Goal: Obtain resource: Obtain resource

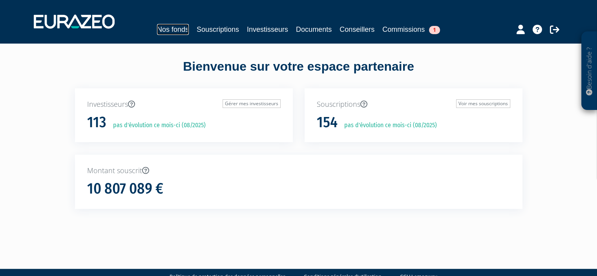
click at [179, 24] on link "Nos fonds" at bounding box center [173, 29] width 32 height 11
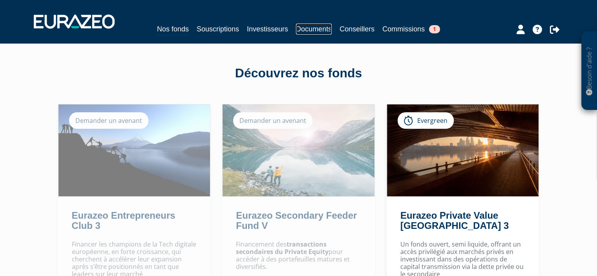
click at [319, 29] on link "Documents" at bounding box center [314, 29] width 36 height 11
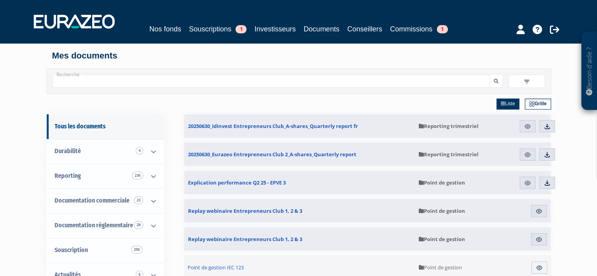
click at [195, 80] on input "Recherche" at bounding box center [271, 81] width 437 height 13
type input "europe"
click at [489, 75] on button "submit" at bounding box center [495, 81] width 13 height 13
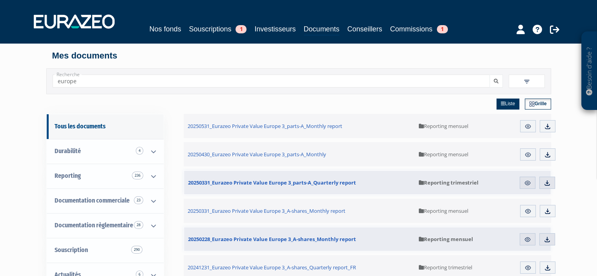
click at [529, 81] on img at bounding box center [526, 81] width 7 height 7
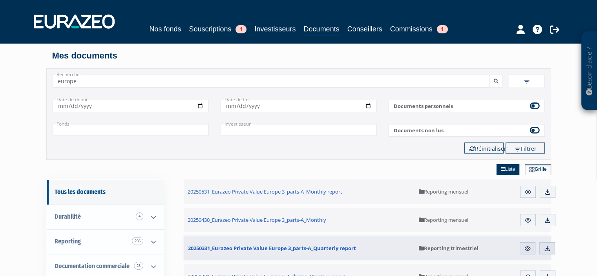
click at [529, 81] on img at bounding box center [526, 81] width 7 height 7
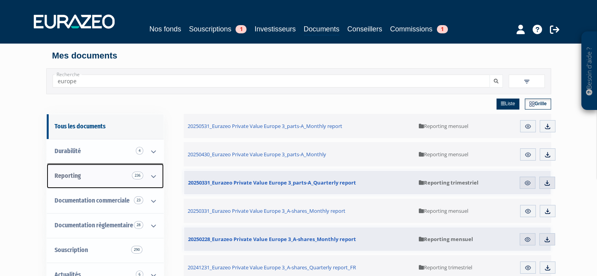
click at [119, 174] on link "Reporting 236" at bounding box center [105, 176] width 117 height 25
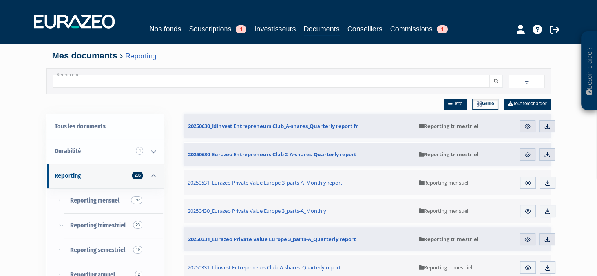
click at [132, 79] on input "Recherche" at bounding box center [271, 81] width 437 height 13
type input "private value europe"
click at [489, 75] on button "submit" at bounding box center [495, 81] width 13 height 13
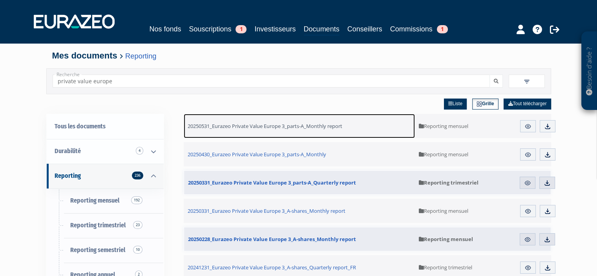
click at [278, 122] on span "20250531_Eurazeo Private Value Europe 3_parts-A_Monthly report" at bounding box center [265, 125] width 155 height 7
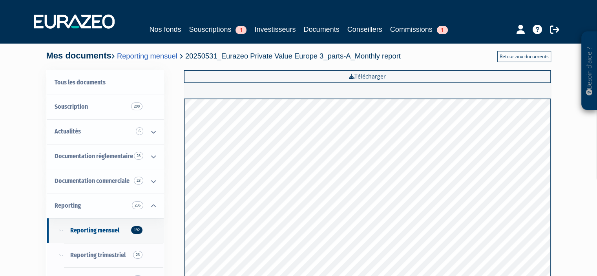
click at [511, 53] on link "Retour aux documents" at bounding box center [524, 56] width 54 height 11
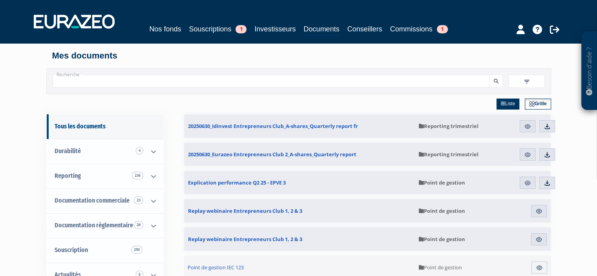
click at [188, 84] on input "Recherche" at bounding box center [271, 81] width 437 height 13
type input "private value europe"
click at [489, 75] on button "submit" at bounding box center [495, 81] width 13 height 13
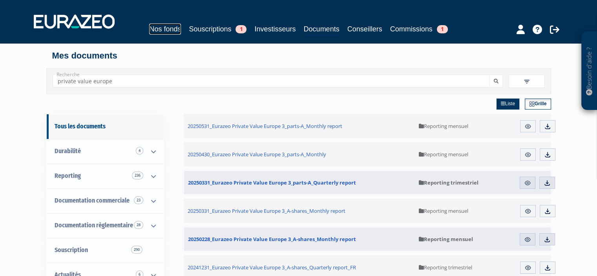
click at [163, 28] on link "Nos fonds" at bounding box center [165, 29] width 32 height 11
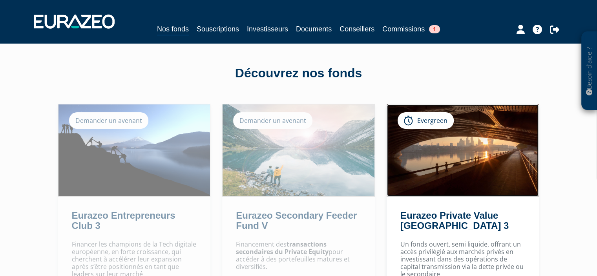
click at [471, 145] on img at bounding box center [463, 150] width 152 height 92
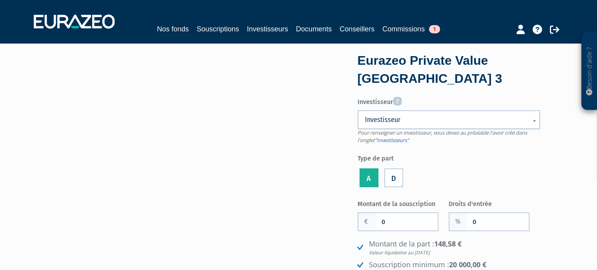
click at [411, 120] on span "Investisseur" at bounding box center [443, 119] width 157 height 9
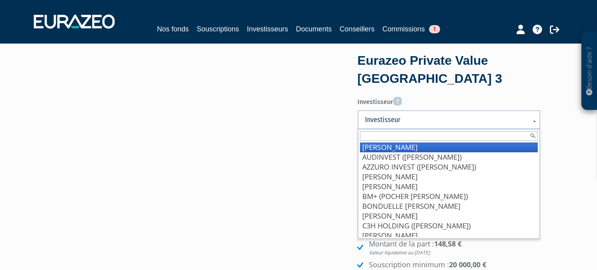
click at [411, 120] on span "Investisseur" at bounding box center [443, 119] width 157 height 9
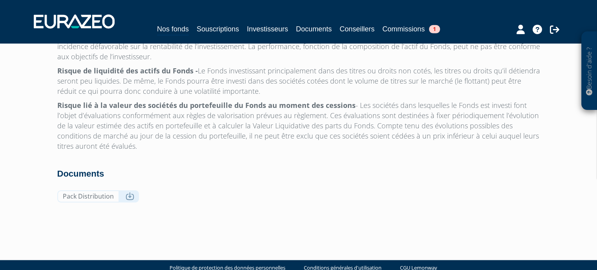
scroll to position [2563, 0]
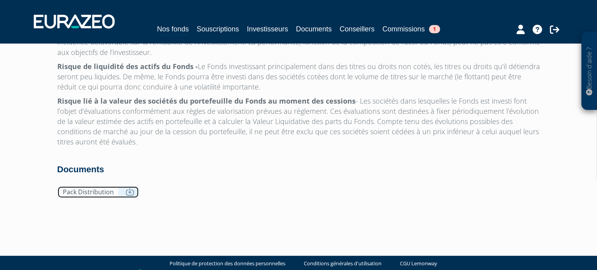
click at [100, 186] on link "Pack Distribution" at bounding box center [98, 192] width 82 height 12
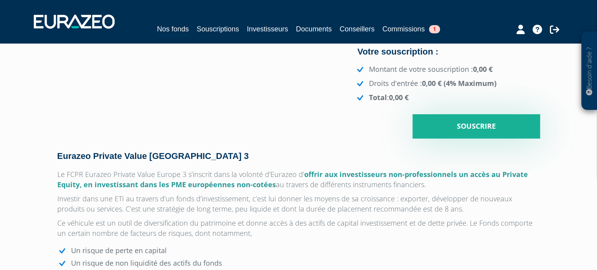
scroll to position [0, 0]
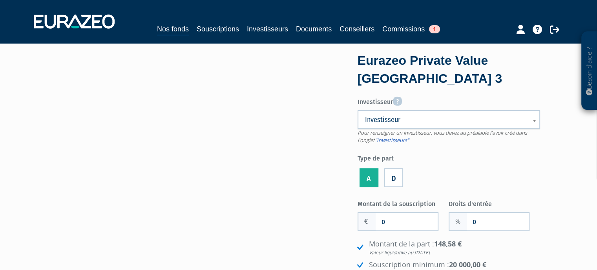
drag, startPoint x: 344, startPoint y: 174, endPoint x: 345, endPoint y: 89, distance: 85.2
click at [312, 27] on link "Documents" at bounding box center [314, 29] width 36 height 11
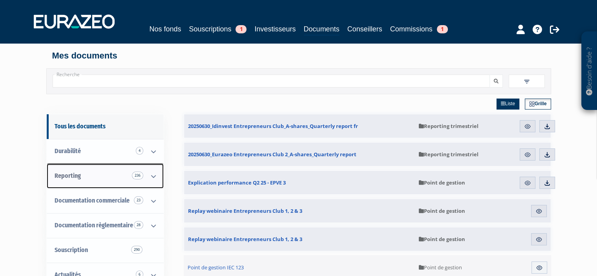
click at [140, 173] on span "236" at bounding box center [137, 176] width 11 height 8
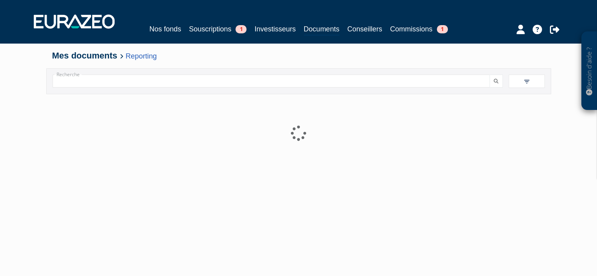
click at [525, 81] on img at bounding box center [526, 81] width 7 height 7
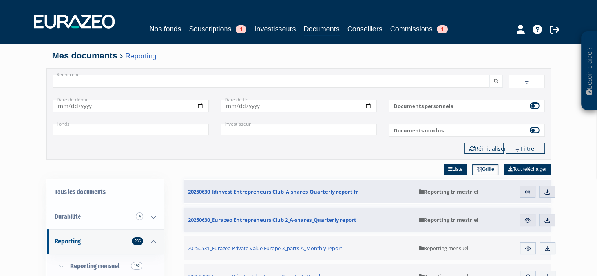
click at [96, 131] on input "text" at bounding box center [131, 129] width 156 height 11
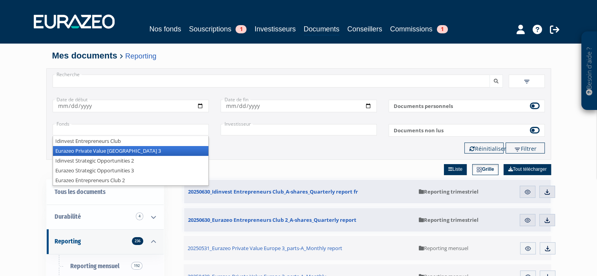
click at [127, 148] on li "Eurazeo Private Value [GEOGRAPHIC_DATA] 3" at bounding box center [130, 151] width 155 height 10
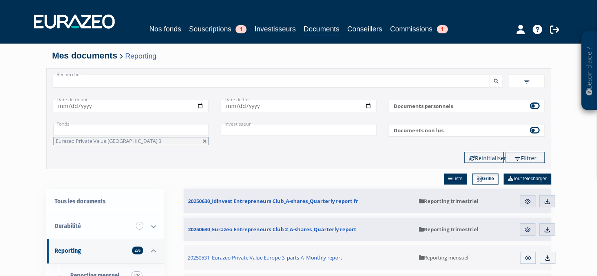
click at [509, 134] on label "Documents non lus" at bounding box center [467, 130] width 156 height 13
click at [510, 131] on label "Documents non lus" at bounding box center [467, 130] width 156 height 13
click at [174, 106] on input "Date de début" at bounding box center [131, 106] width 156 height 13
type input "[DATE]"
click at [247, 104] on input "Date de fin" at bounding box center [299, 106] width 156 height 13
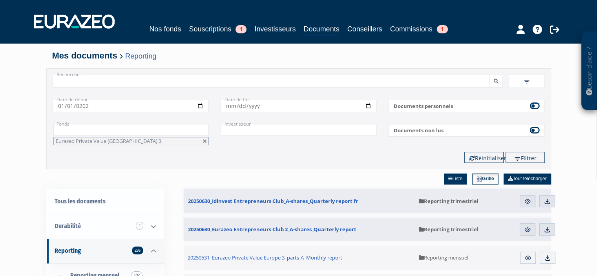
click at [229, 108] on input "Date de fin" at bounding box center [299, 106] width 156 height 13
click at [226, 106] on input "Date de fin" at bounding box center [299, 106] width 156 height 13
type input "[DATE]"
click at [528, 158] on button "Filtrer" at bounding box center [525, 157] width 39 height 11
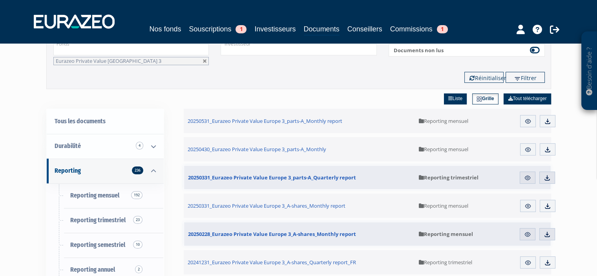
scroll to position [39, 0]
